Goal: Task Accomplishment & Management: Complete application form

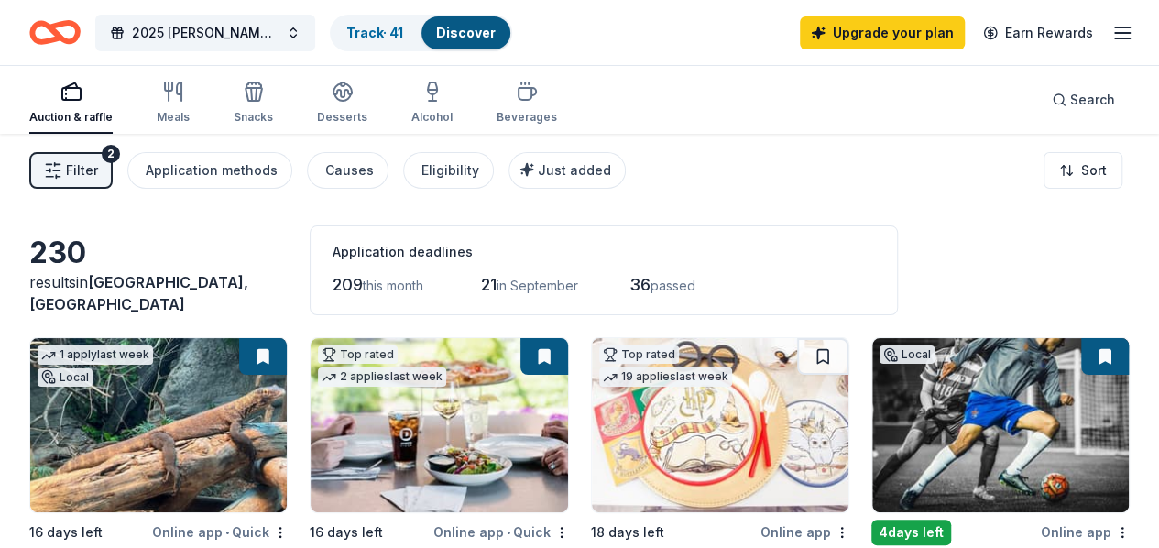
click at [390, 28] on link "Track · 41" at bounding box center [374, 33] width 57 height 16
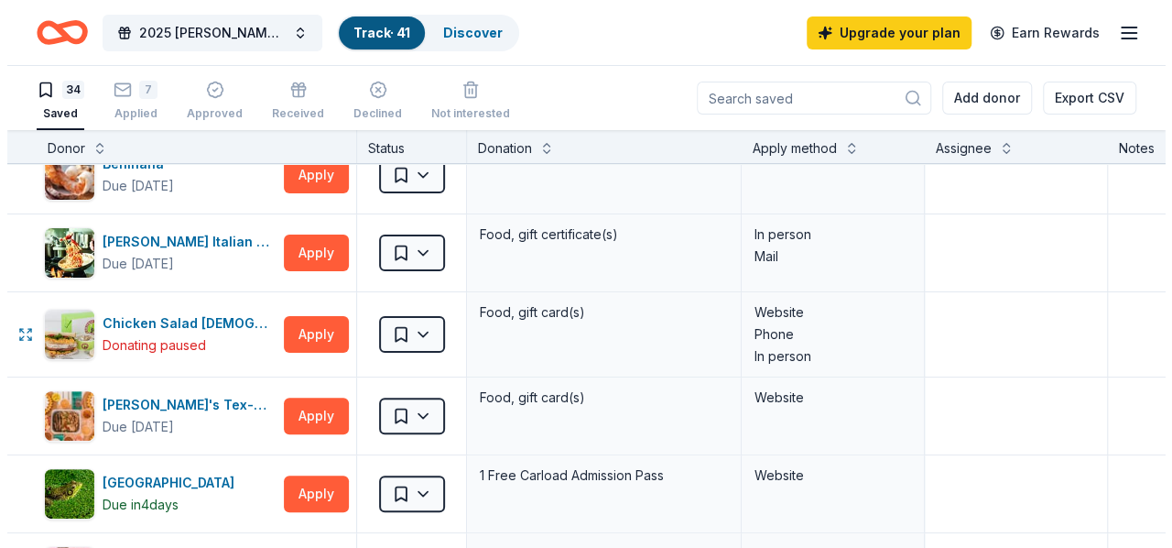
scroll to position [275, 0]
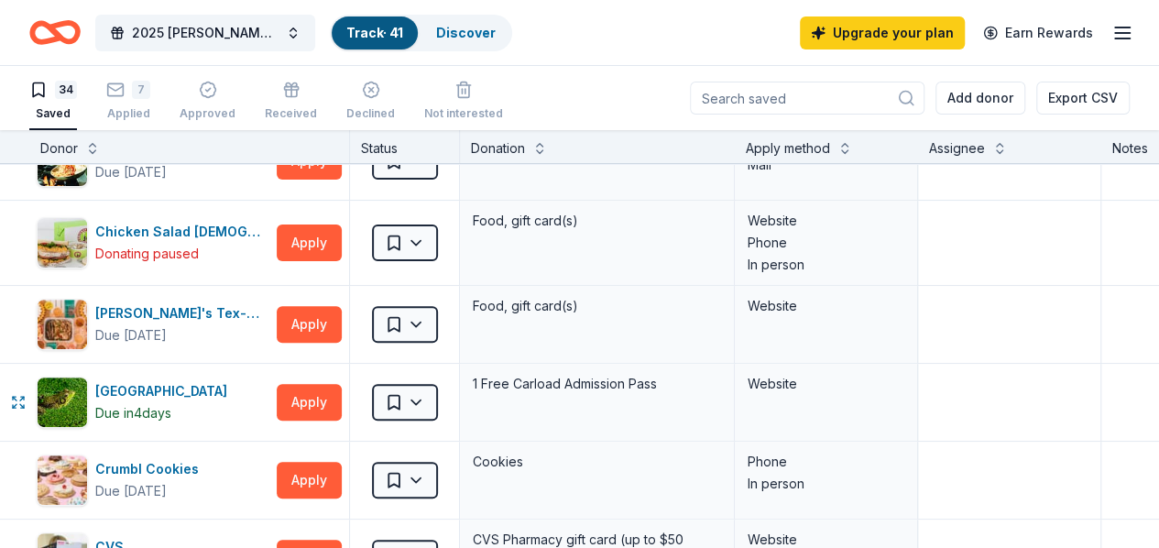
click at [443, 393] on html "2025 [PERSON_NAME] Foundation Shamrock Social Track · 41 Discover Upgrade your …" at bounding box center [579, 274] width 1159 height 548
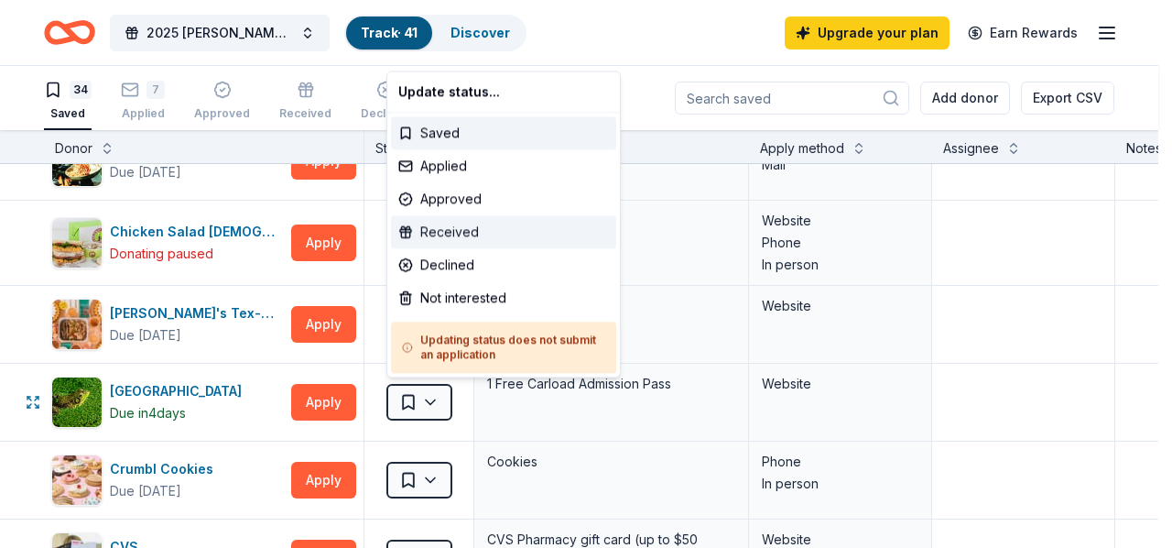
click at [471, 240] on div "Received" at bounding box center [503, 231] width 225 height 33
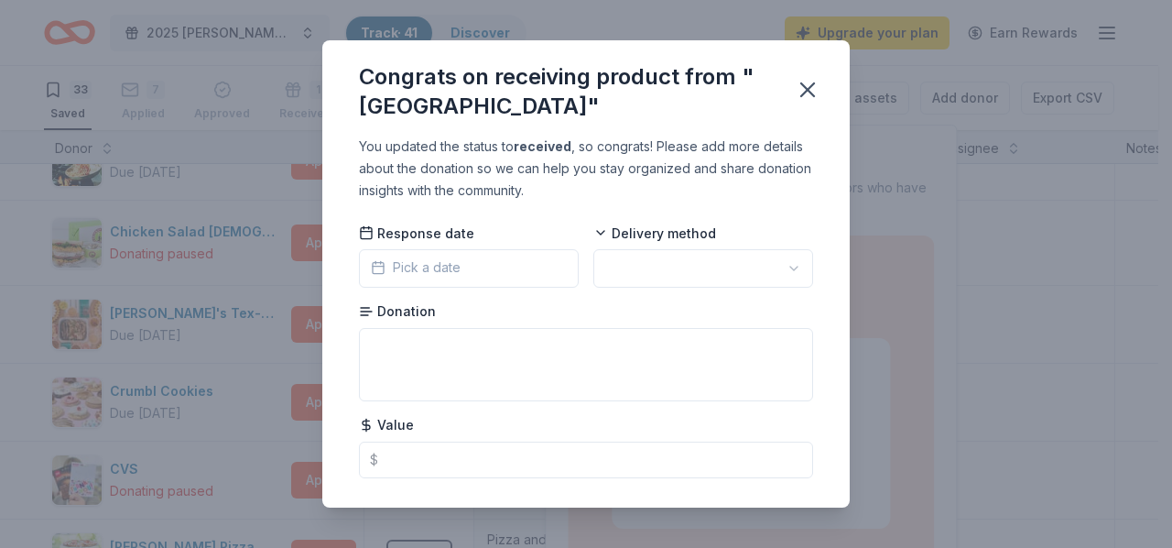
scroll to position [36, 0]
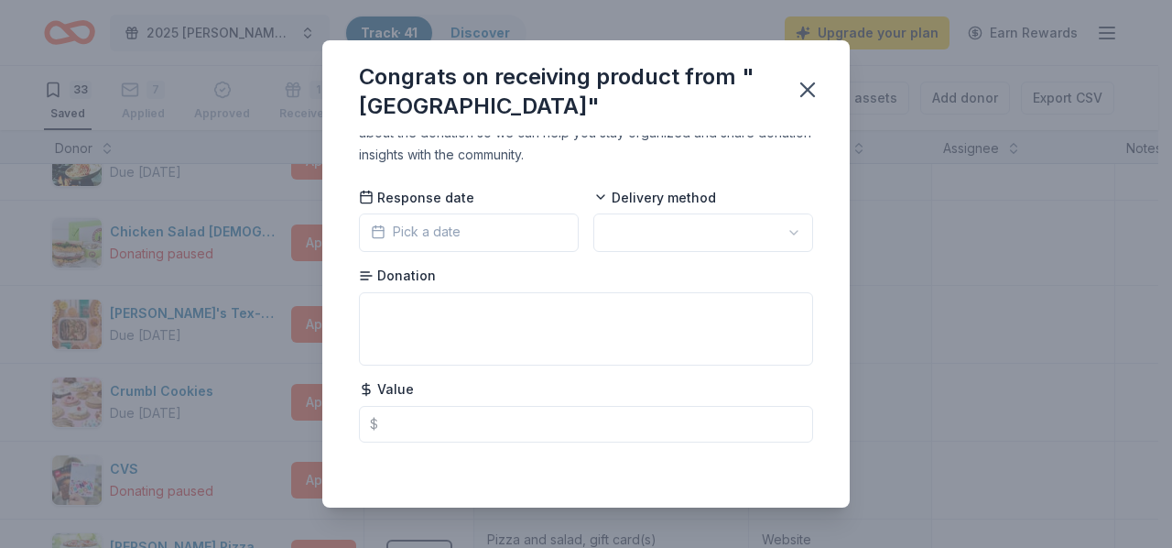
click at [808, 98] on icon "button" at bounding box center [808, 90] width 26 height 26
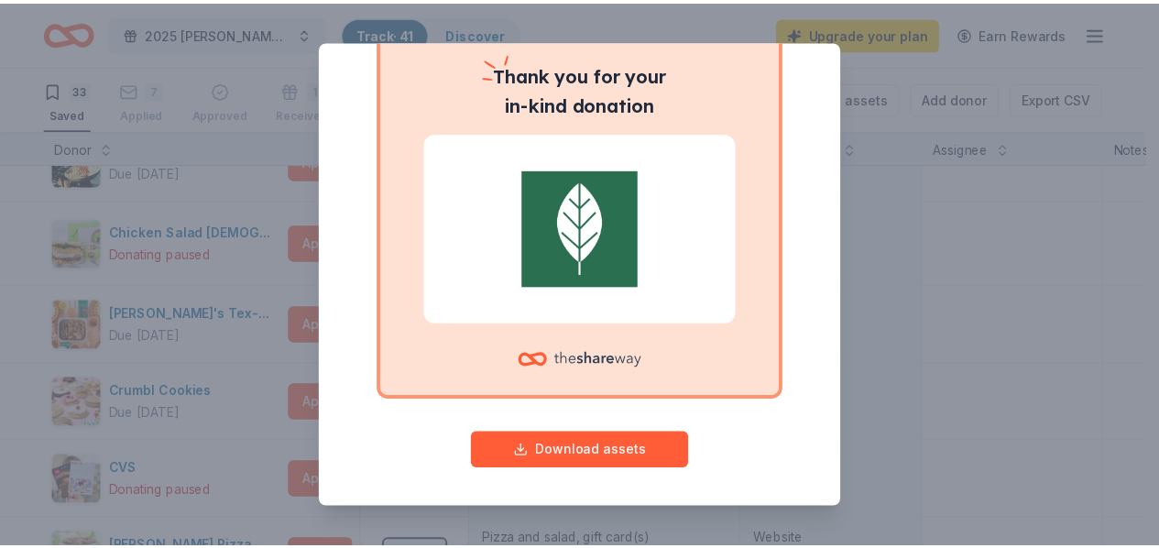
scroll to position [159, 0]
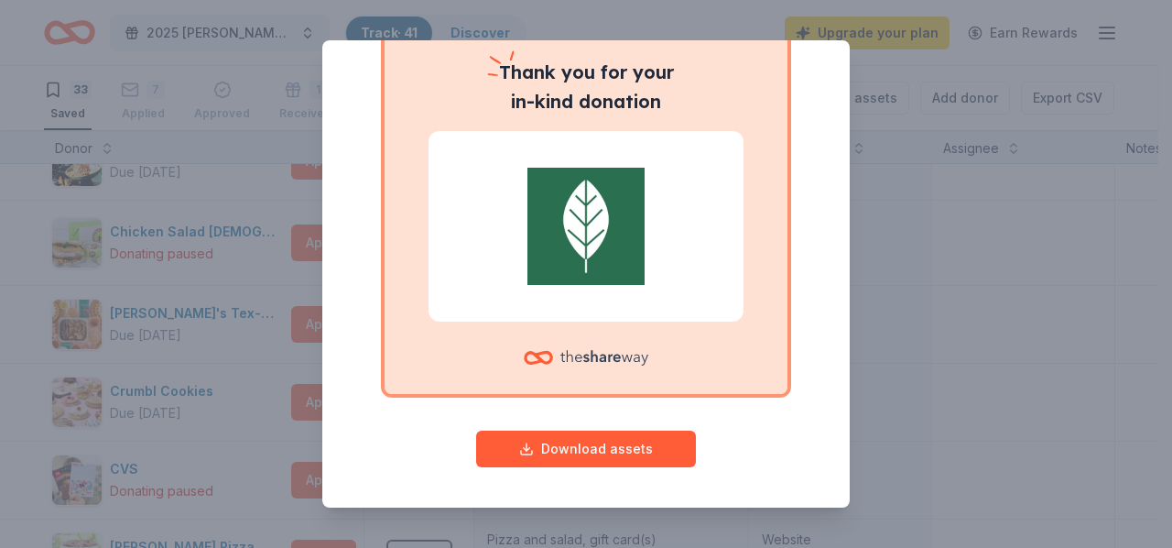
click at [917, 297] on div "Give your donor a shoutout! While not required, giving digital shoutouts helps …" at bounding box center [586, 274] width 1172 height 548
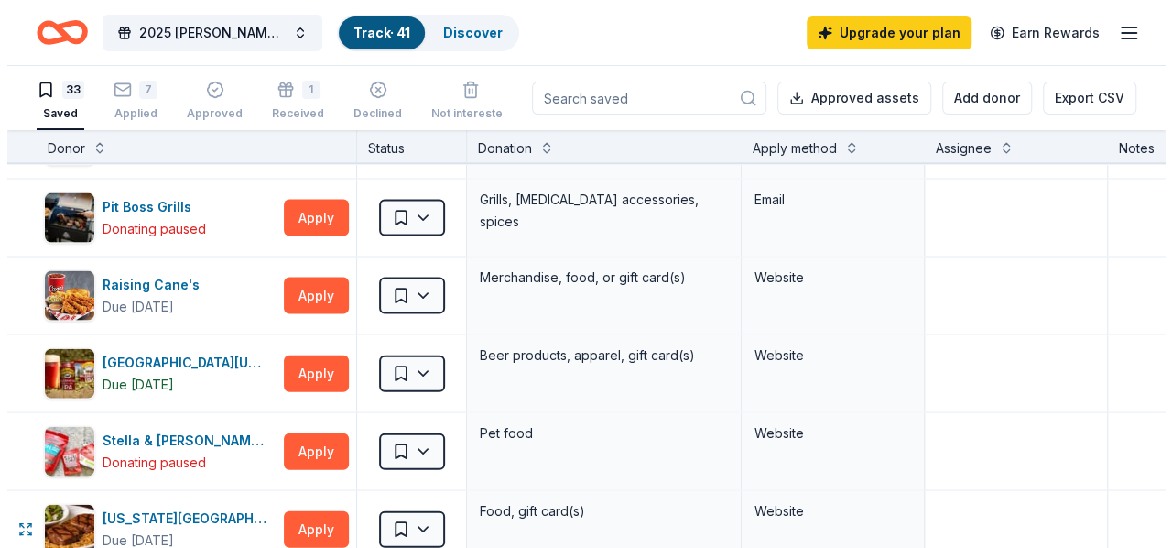
scroll to position [1923, 0]
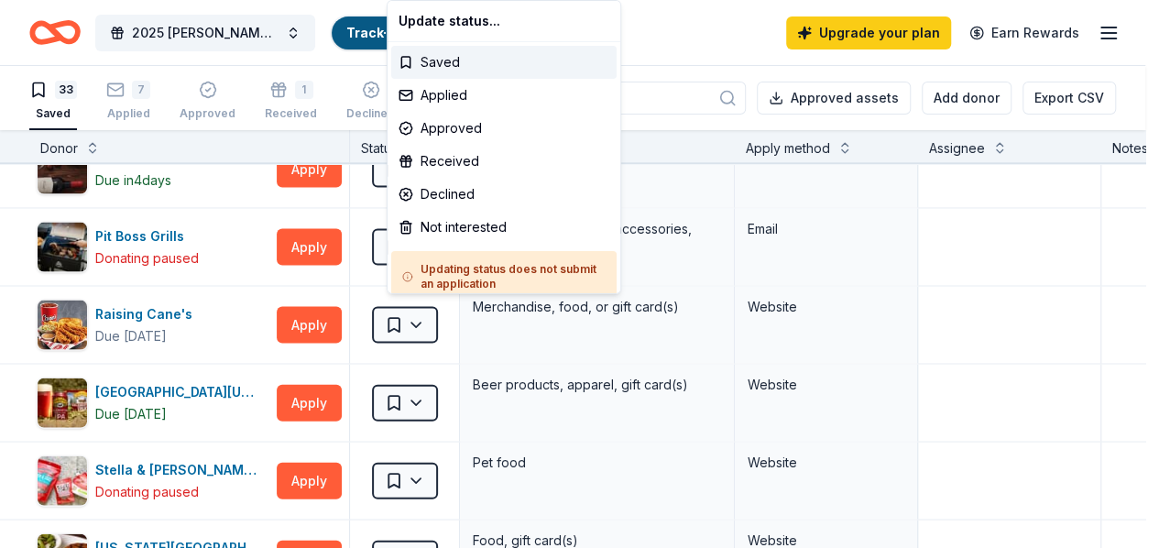
click at [426, 304] on html "2025 [PERSON_NAME] Foundation Shamrock Social Track · 41 Discover Upgrade your …" at bounding box center [579, 274] width 1159 height 548
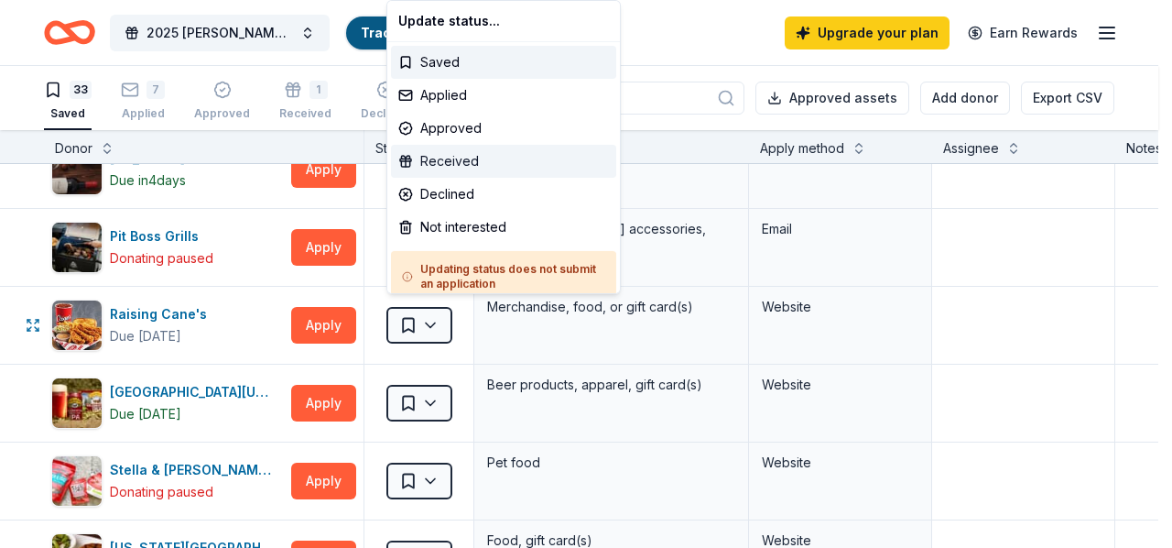
click at [465, 149] on div "Received" at bounding box center [503, 161] width 225 height 33
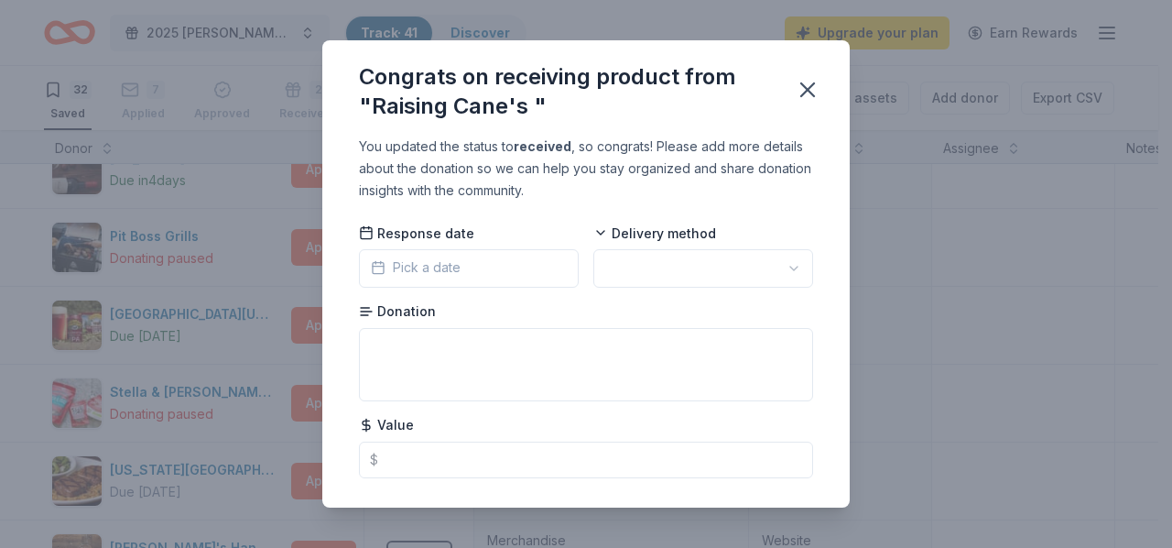
click at [807, 93] on icon "button" at bounding box center [808, 90] width 26 height 26
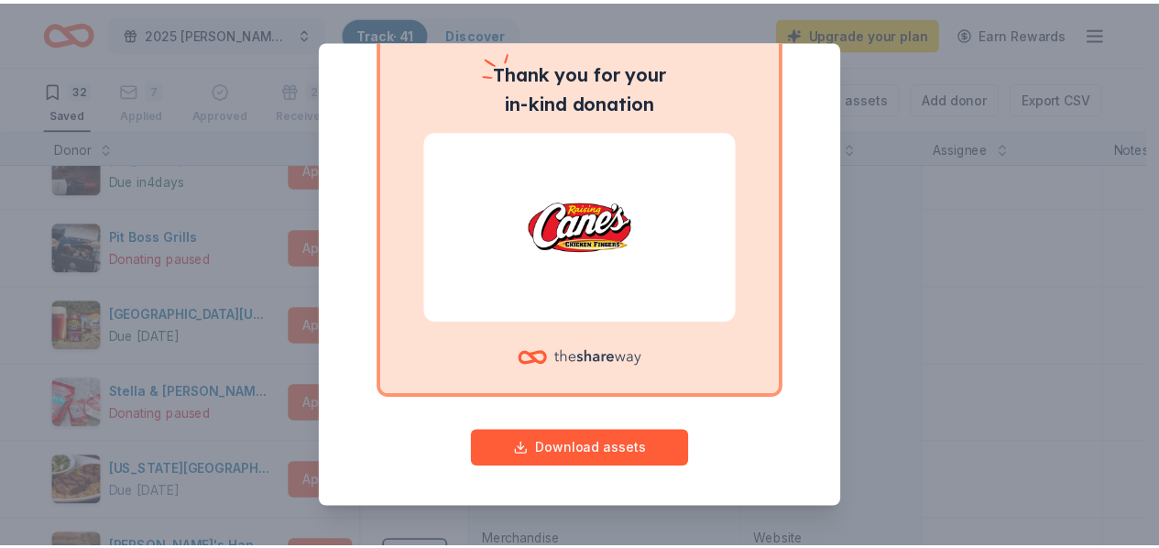
scroll to position [0, 0]
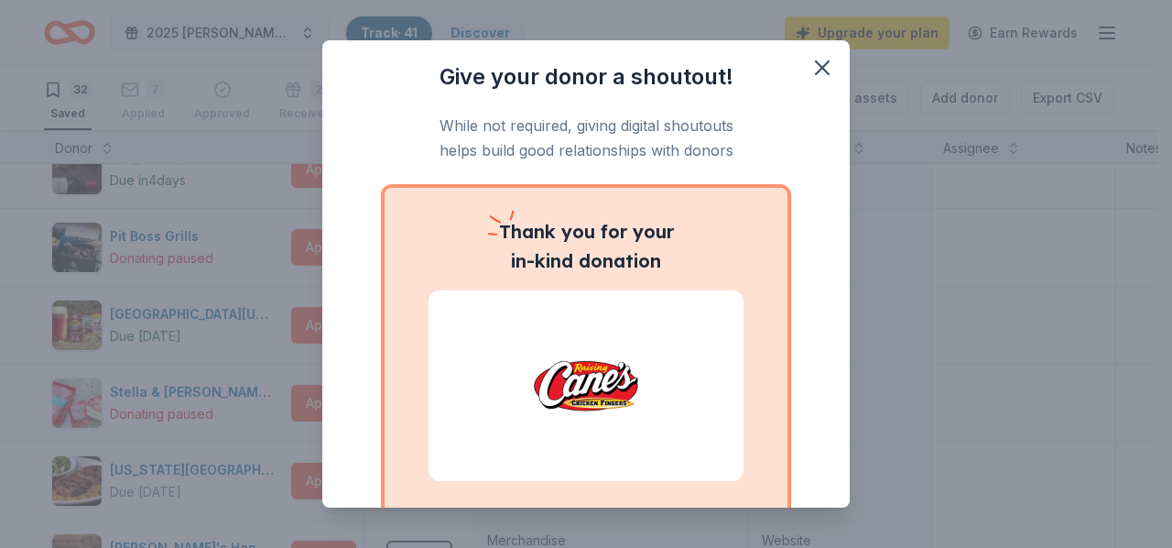
click at [816, 67] on icon "button" at bounding box center [822, 67] width 13 height 13
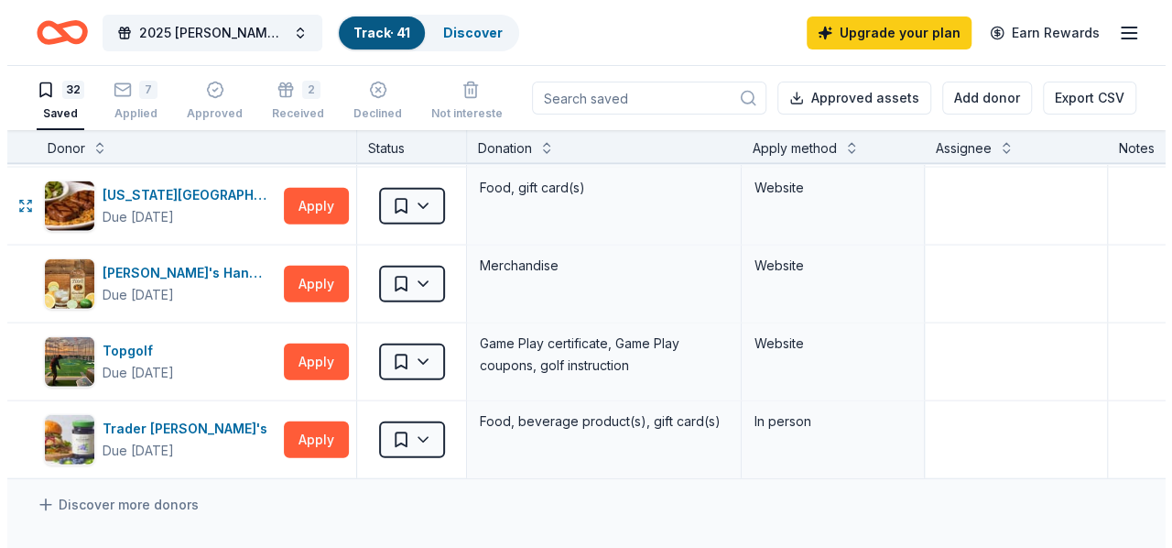
scroll to position [2290, 0]
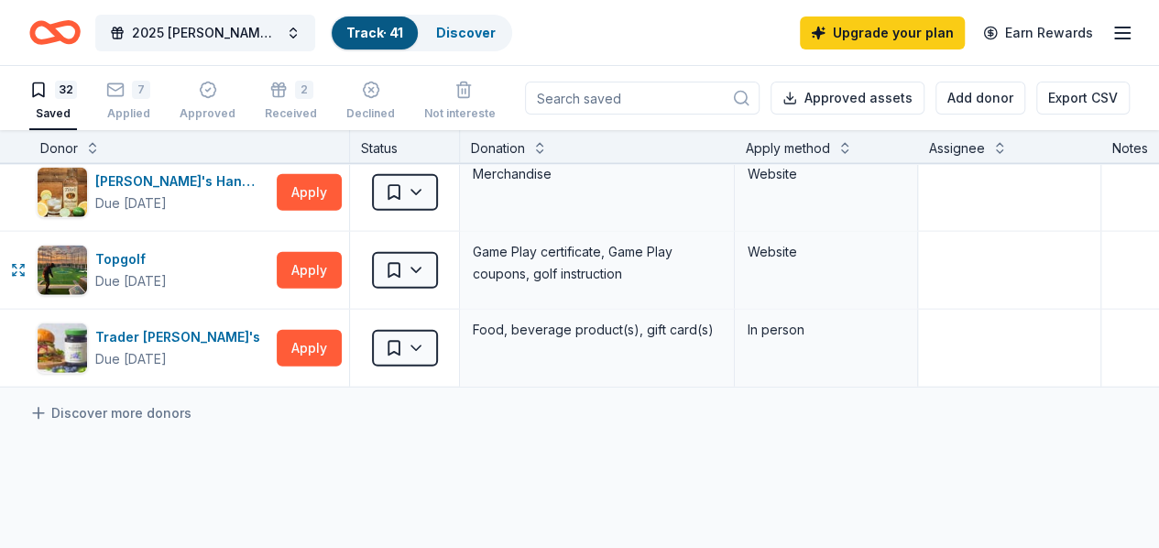
click at [330, 252] on button "Apply" at bounding box center [309, 270] width 65 height 37
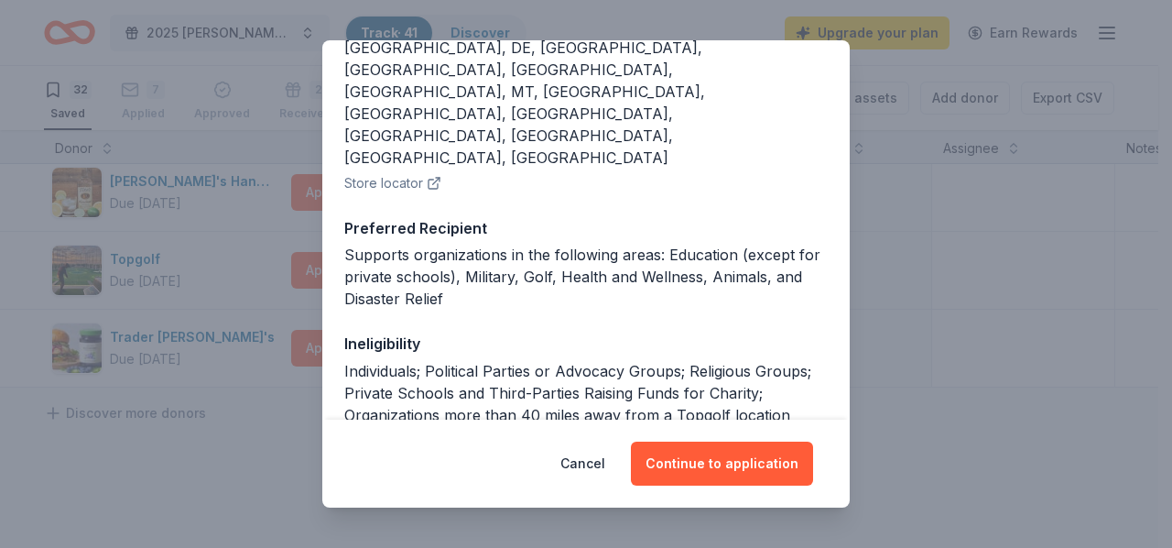
scroll to position [339, 0]
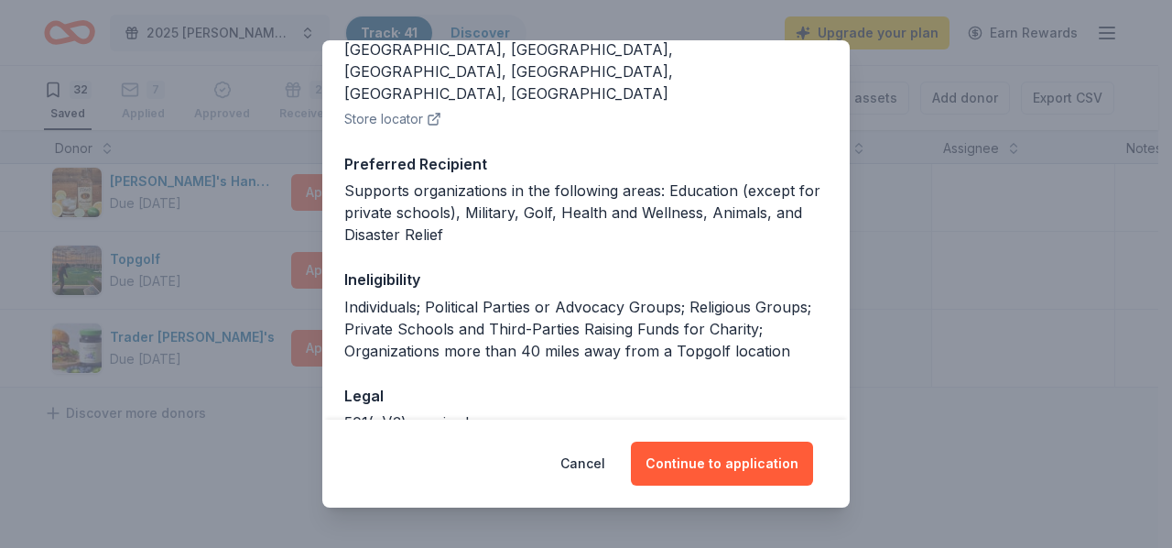
click at [730, 474] on button "Continue to application" at bounding box center [722, 463] width 182 height 44
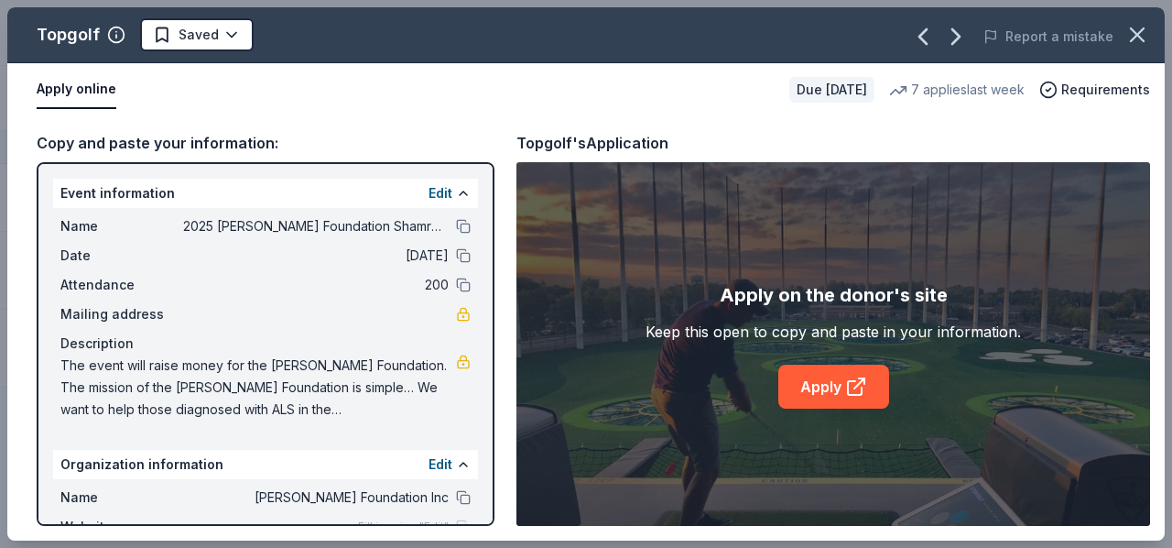
click at [843, 375] on link "Apply" at bounding box center [834, 387] width 111 height 44
